Goal: Transaction & Acquisition: Purchase product/service

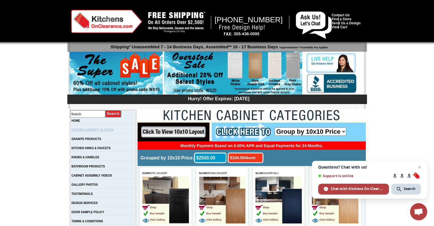
click at [95, 130] on link "KITCHEN CABINETS IN-STOCK" at bounding box center [93, 129] width 42 height 3
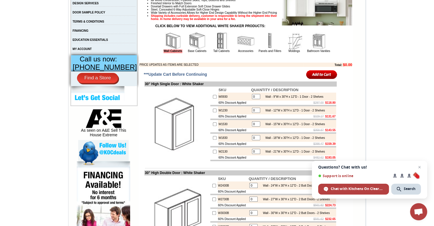
scroll to position [200, 0]
click at [419, 167] on span "Open chat" at bounding box center [419, 166] width 7 height 7
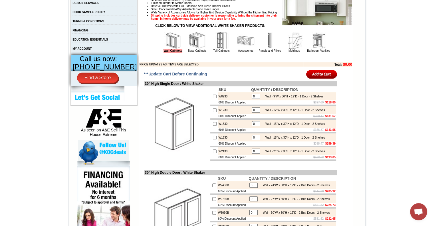
click at [213, 49] on img at bounding box center [221, 40] width 17 height 17
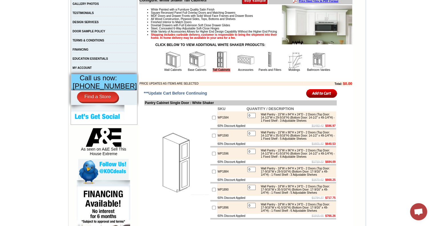
scroll to position [200, 0]
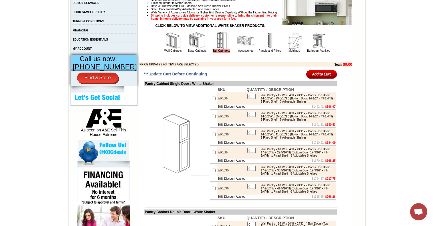
click at [190, 48] on img at bounding box center [196, 40] width 17 height 17
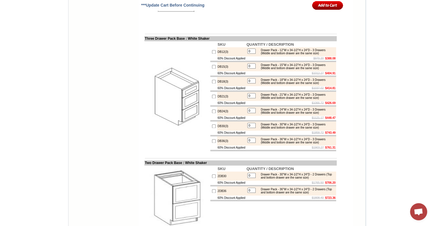
scroll to position [884, 0]
